Goal: Ask a question

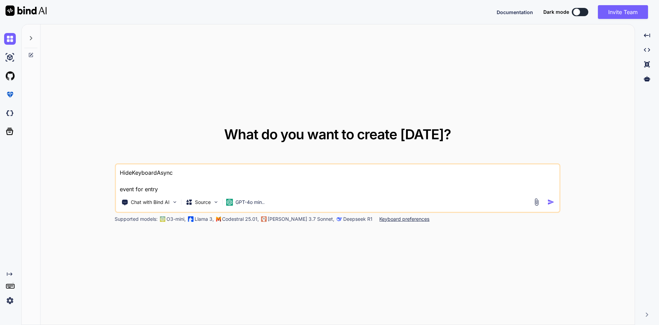
type textarea "x"
drag, startPoint x: 161, startPoint y: 190, endPoint x: 105, endPoint y: 162, distance: 62.7
click at [105, 162] on div "What do you want to create [DATE]? HideKeyboardAsync event for entry Chat with …" at bounding box center [338, 174] width 595 height 301
paste textarea "Exception has been thrown by the target of an invocation. System.Reflection.Tar…"
type textarea "Exception has been thrown by the target of an invocation. System.Reflection.Tar…"
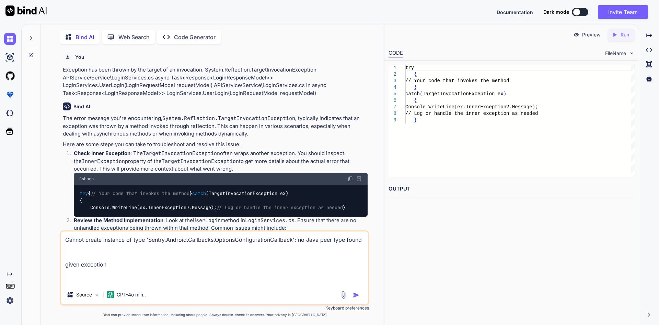
scroll to position [3, 0]
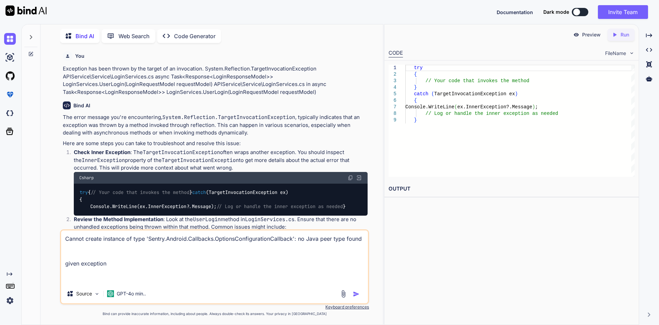
drag, startPoint x: 88, startPoint y: 277, endPoint x: 64, endPoint y: 235, distance: 48.5
click at [64, 235] on textarea "Cannot create instance of type 'Sentry.Android.Callbacks.OptionsConfigurationCa…" at bounding box center [214, 257] width 307 height 54
type textarea "x"
type textarea "m"
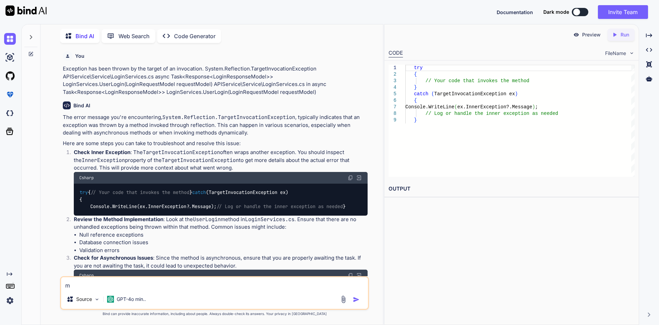
type textarea "x"
type textarea "my"
type textarea "x"
type textarea "my"
type textarea "x"
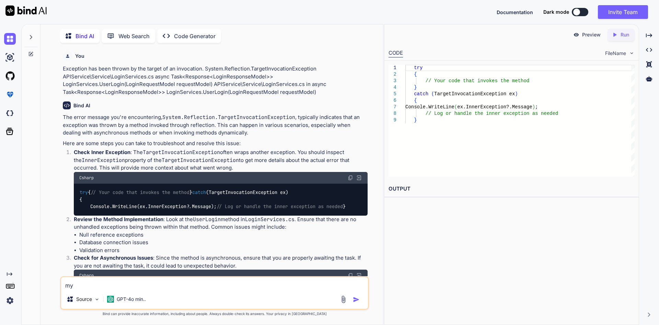
type textarea "my s"
type textarea "x"
type textarea "my sp"
type textarea "x"
type textarea "my spl"
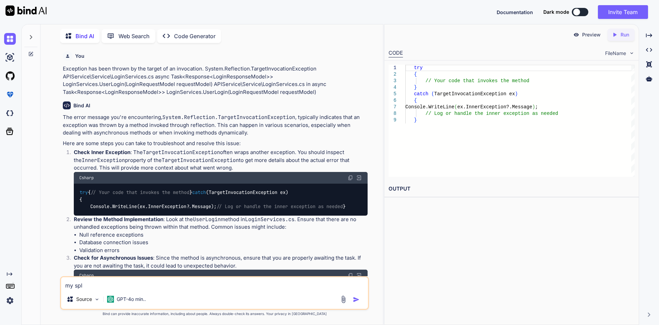
type textarea "x"
type textarea "my spla"
type textarea "x"
type textarea "my splas"
type textarea "x"
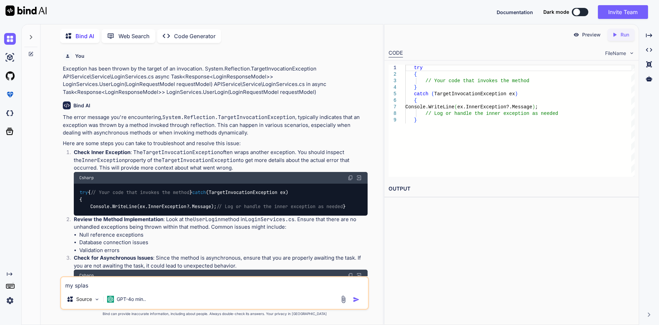
type textarea "my splash"
type textarea "x"
type textarea "my splash"
type textarea "x"
type textarea "my splash i"
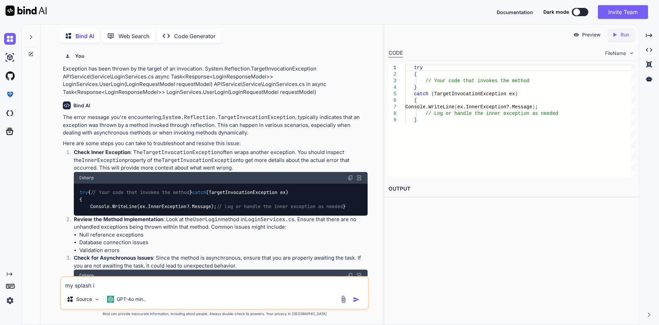
type textarea "x"
type textarea "my splash im"
type textarea "x"
type textarea "my splash ima"
type textarea "x"
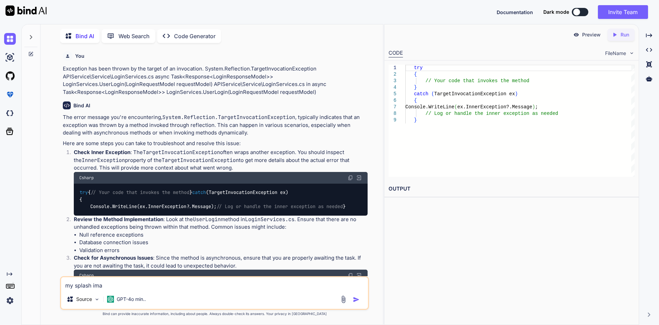
type textarea "my splash imag"
type textarea "x"
type textarea "my splash image"
type textarea "x"
type textarea "my splash image"
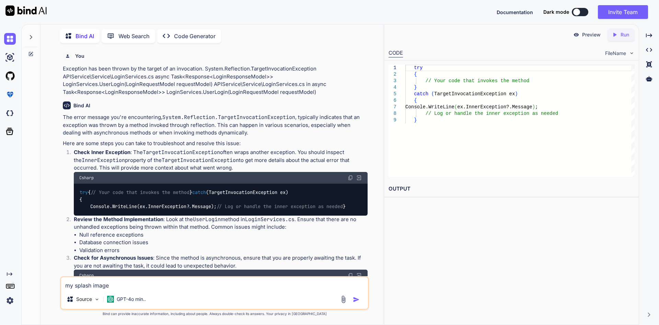
paste textarea "it showing large splash image"
type textarea "x"
type textarea "my splash image it showing large splash image"
click at [114, 285] on textarea "my splash image it showing large splash image" at bounding box center [214, 283] width 307 height 12
type textarea "x"
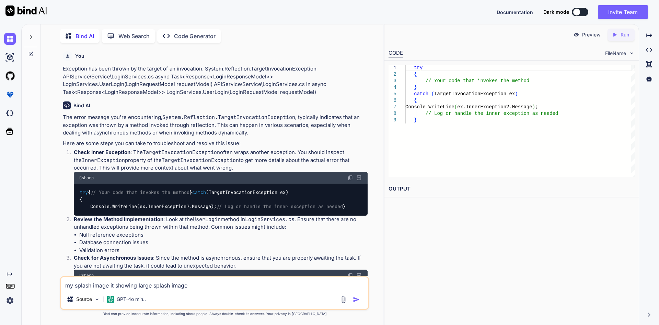
type textarea "my splash image itshowing large splash image"
type textarea "x"
type textarea "my splash image ishowing large splash image"
type textarea "x"
type textarea "my splash image iishowing large splash image"
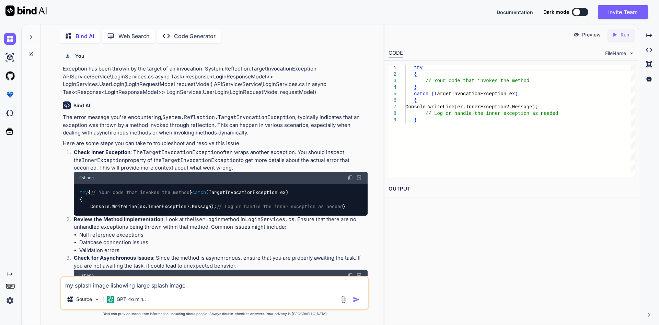
type textarea "x"
type textarea "my splash image ishowing large splash image"
type textarea "x"
type textarea "my splash image isshowing large splash image"
type textarea "x"
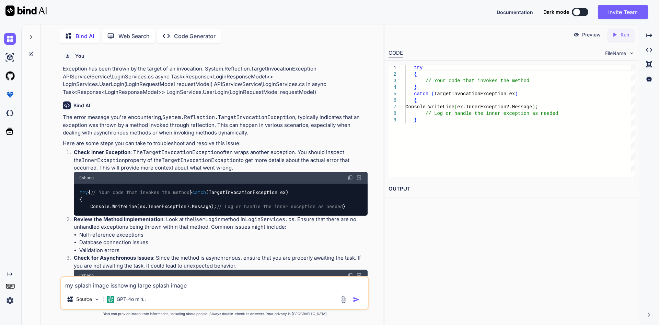
type textarea "my splash image is showing large splash image"
click at [207, 284] on textarea "my splash image is showing large splash image" at bounding box center [214, 283] width 307 height 12
type textarea "x"
type textarea "my splash image is showing large splash image"
type textarea "x"
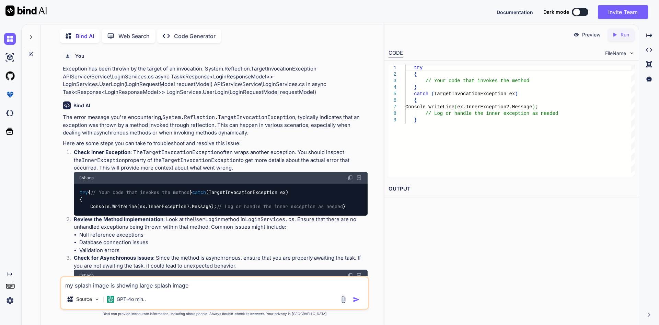
type textarea "my splash image is showing large splash image i"
type textarea "x"
type textarea "my splash image is showing large splash image in"
type textarea "x"
type textarea "my splash image is showing large splash image in"
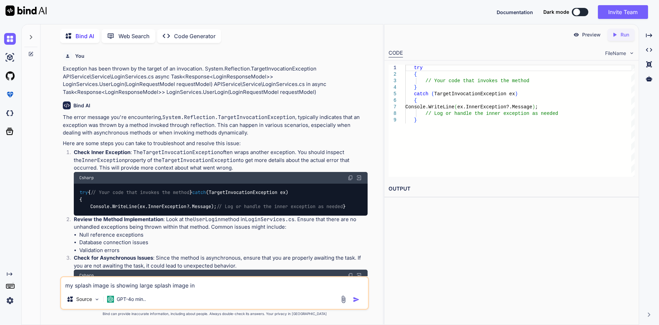
type textarea "x"
type textarea "my splash image is showing large splash image in m"
type textarea "x"
type textarea "my splash image is showing large splash image in ma"
type textarea "x"
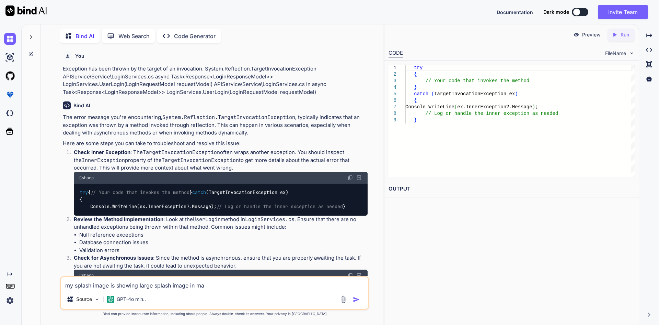
type textarea "my splash image is showing large splash image in mau"
type textarea "x"
type textarea "my splash image is showing large splash image in maui"
type textarea "x"
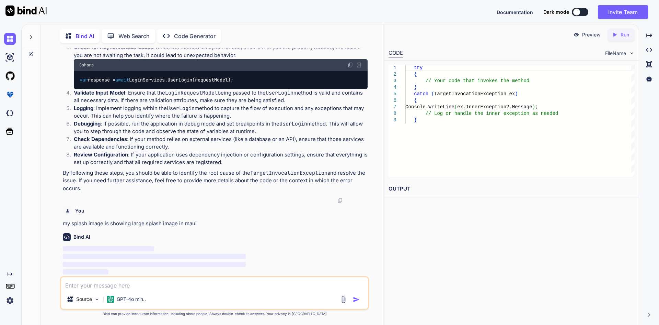
scroll to position [252, 0]
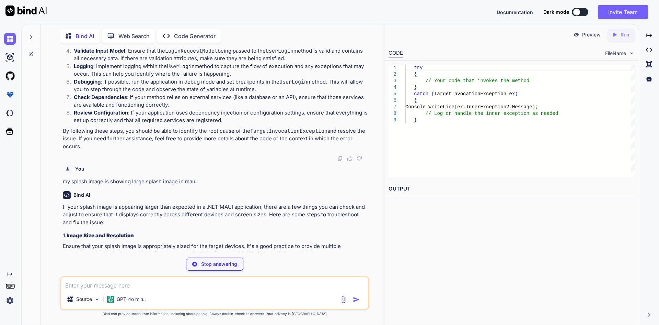
type textarea "x"
type textarea "return [DOMAIN_NAME](); } }"
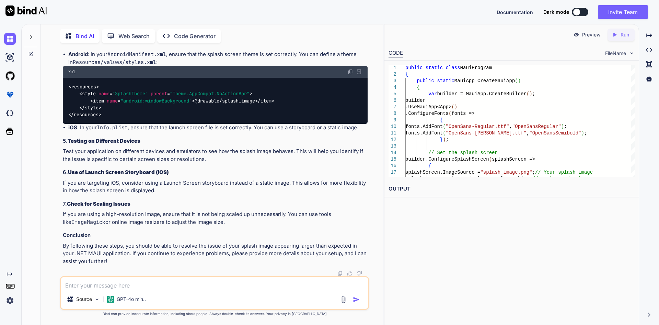
scroll to position [774, 0]
click at [140, 283] on textarea at bounding box center [214, 283] width 307 height 12
paste textarea "Level: Error Don't know about System.Collections.ObjectModel.ObservableCollecti…"
type textarea "Level: Error Don't know about System.Collections.ObjectModel.ObservableCollecti…"
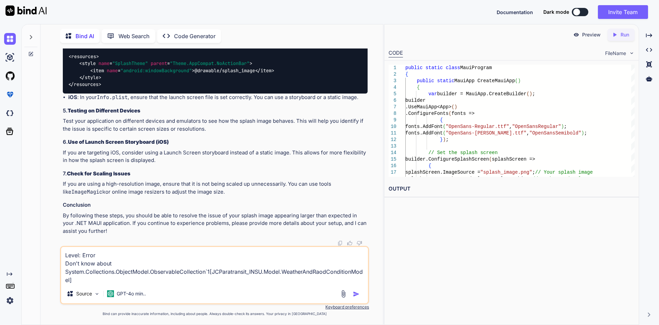
type textarea "x"
type textarea "Level: Error Don't know about System.Collections.ObjectModel.ObservableCollecti…"
type textarea "x"
type textarea "Level: Error Don't know about System.Collections.ObjectModel.ObservableCollecti…"
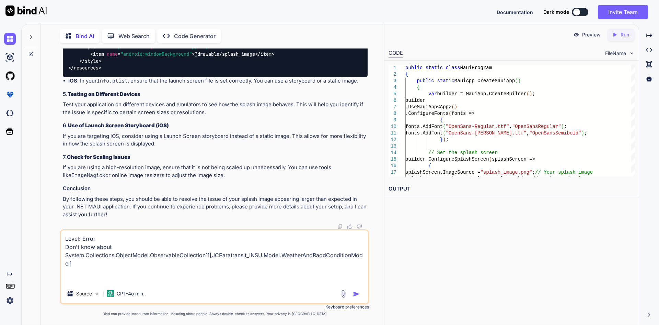
type textarea "x"
type textarea "Level: Error Don't know about System.Collections.ObjectModel.ObservableCollecti…"
type textarea "x"
type textarea "Level: Error Don't know about System.Collections.ObjectModel.ObservableCollecti…"
type textarea "x"
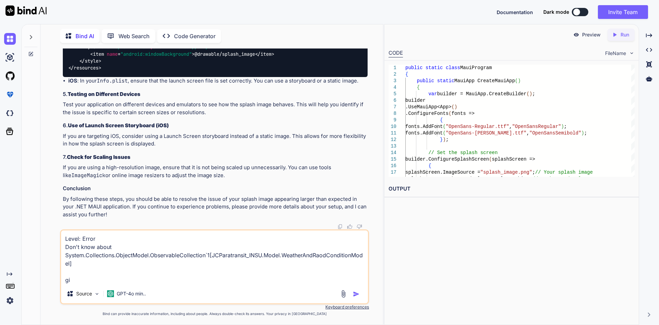
type textarea "Level: Error Don't know about System.Collections.ObjectModel.ObservableCollecti…"
type textarea "x"
type textarea "Level: Error Don't know about System.Collections.ObjectModel.ObservableCollecti…"
type textarea "x"
type textarea "Level: Error Don't know about System.Collections.ObjectModel.ObservableCollecti…"
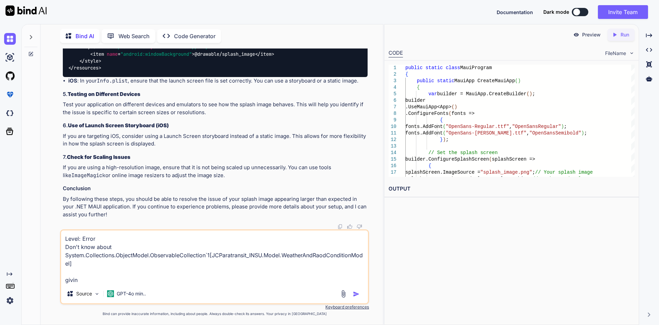
type textarea "x"
type textarea "Level: Error Don't know about System.Collections.ObjectModel.ObservableCollecti…"
type textarea "x"
type textarea "Level: Error Don't know about System.Collections.ObjectModel.ObservableCollecti…"
type textarea "x"
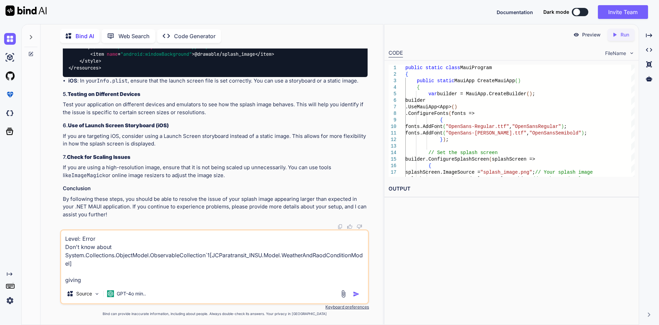
type textarea "Level: Error Don't know about System.Collections.ObjectModel.ObservableCollecti…"
type textarea "x"
type textarea "Level: Error Don't know about System.Collections.ObjectModel.ObservableCollecti…"
type textarea "x"
type textarea "Level: Error Don't know about System.Collections.ObjectModel.ObservableCollecti…"
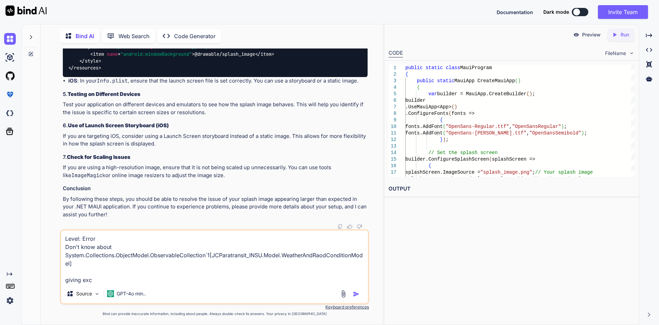
type textarea "x"
type textarea "Level: Error Don't know about System.Collections.ObjectModel.ObservableCollecti…"
type textarea "x"
type textarea "Level: Error Don't know about System.Collections.ObjectModel.ObservableCollecti…"
type textarea "x"
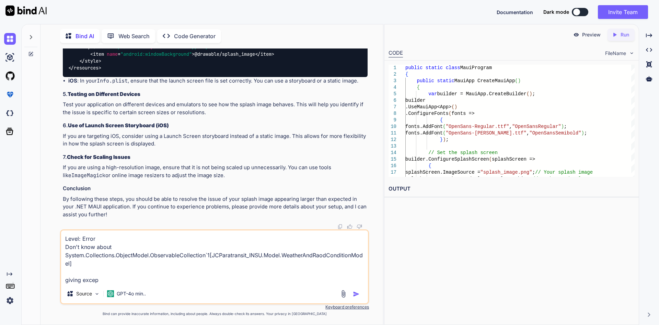
type textarea "Level: Error Don't know about System.Collections.ObjectModel.ObservableCollecti…"
type textarea "x"
type textarea "Level: Error Don't know about System.Collections.ObjectModel.ObservableCollecti…"
type textarea "x"
type textarea "Level: Error Don't know about System.Collections.ObjectModel.ObservableCollecti…"
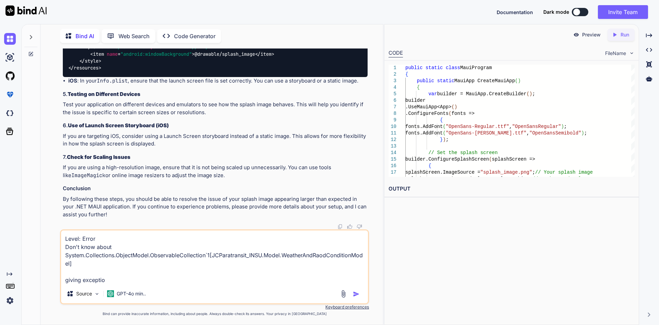
type textarea "x"
type textarea "Level: Error Don't know about System.Collections.ObjectModel.ObservableCollecti…"
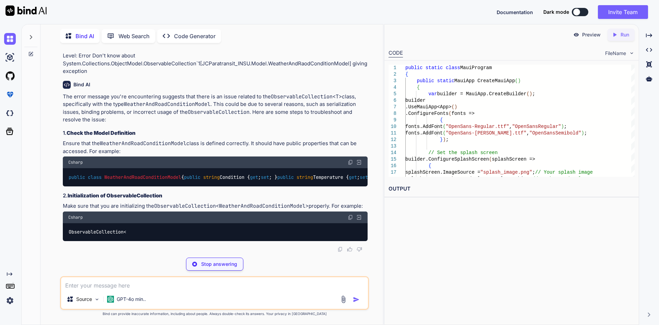
scroll to position [1050, 0]
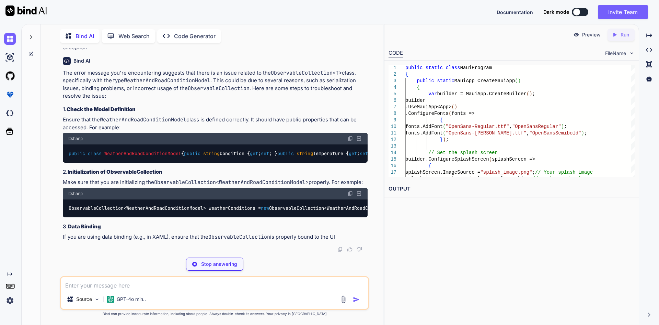
click at [133, 157] on code "public class WeatherAndRoadConditionModel { public string Condition { get ; set…" at bounding box center [269, 153] width 402 height 7
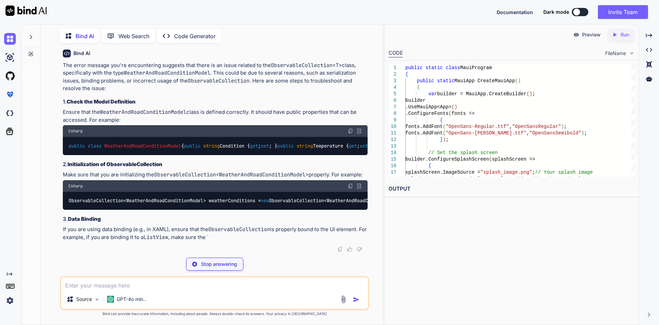
click at [135, 149] on code "public class WeatherAndRoadConditionModel { public string Condition { get ; set…" at bounding box center [269, 145] width 402 height 7
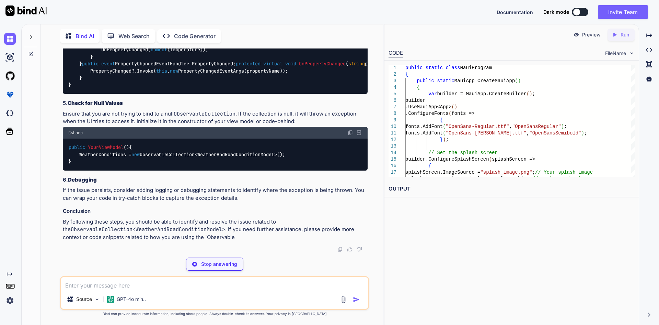
scroll to position [1386, 0]
type textarea "x"
type textarea "public class WeatherAndRoadConditionModel { public string Condition { get; set;…"
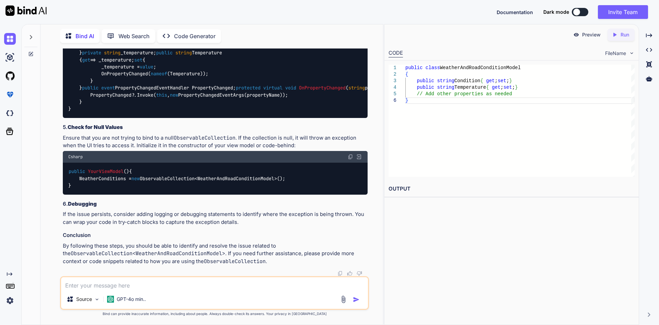
click at [133, 88] on code "public class WeatherAndRoadConditionModel : INotifyPropertyChanged { private st…" at bounding box center [235, 63] width 335 height 98
